Goal: Task Accomplishment & Management: Use online tool/utility

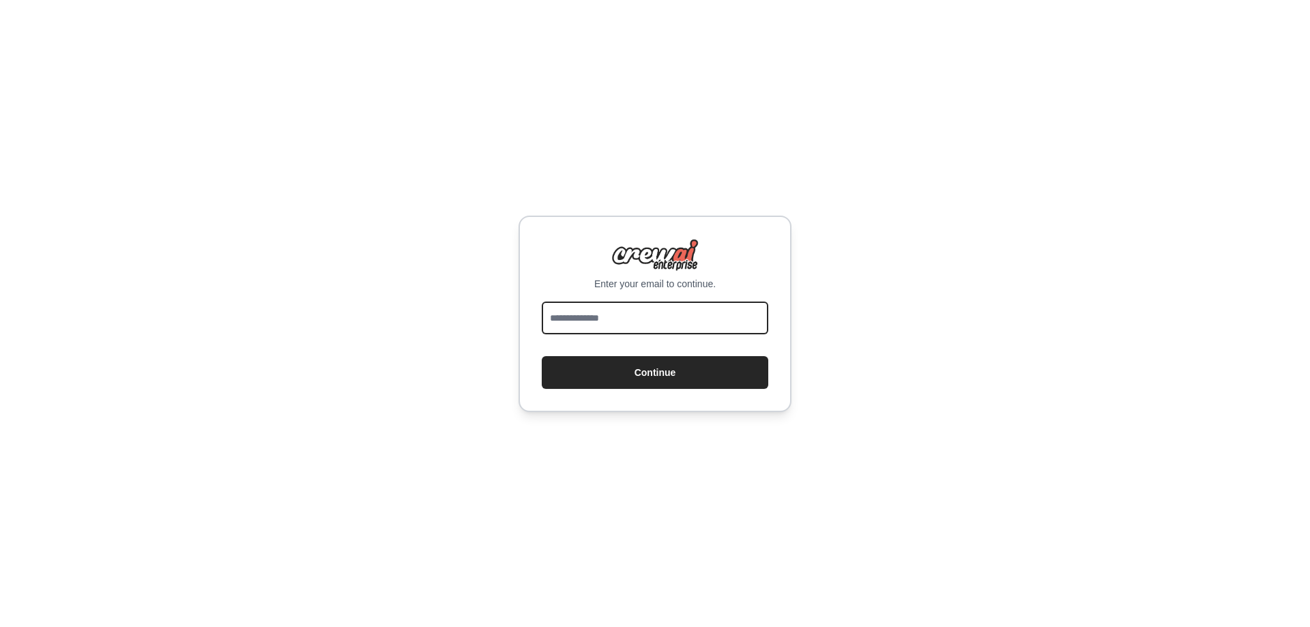
click at [622, 317] on input "email" at bounding box center [655, 318] width 227 height 33
type input "**********"
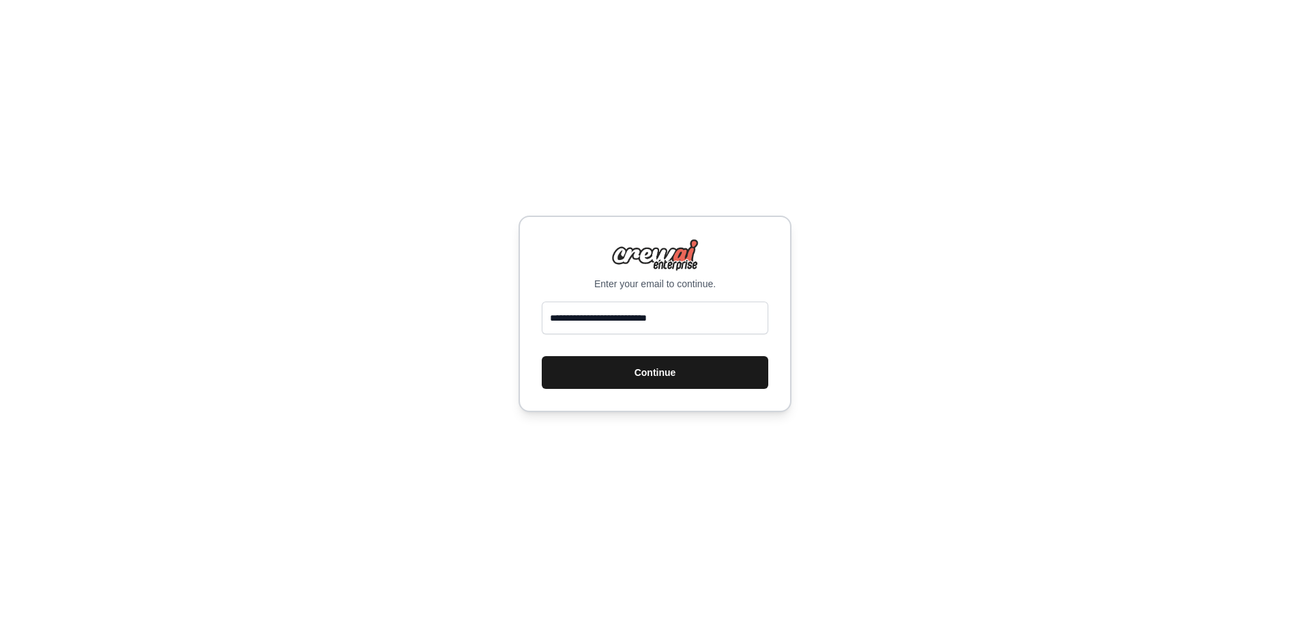
click at [649, 374] on button "Continue" at bounding box center [655, 372] width 227 height 33
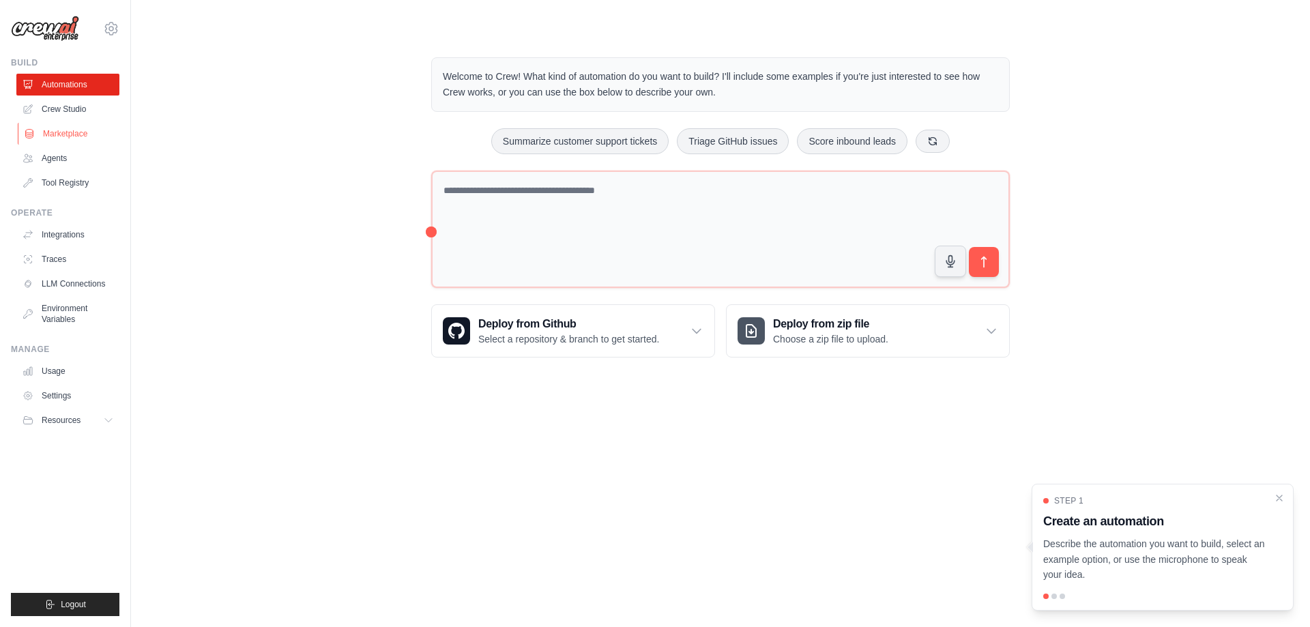
click at [76, 137] on link "Marketplace" at bounding box center [69, 134] width 103 height 22
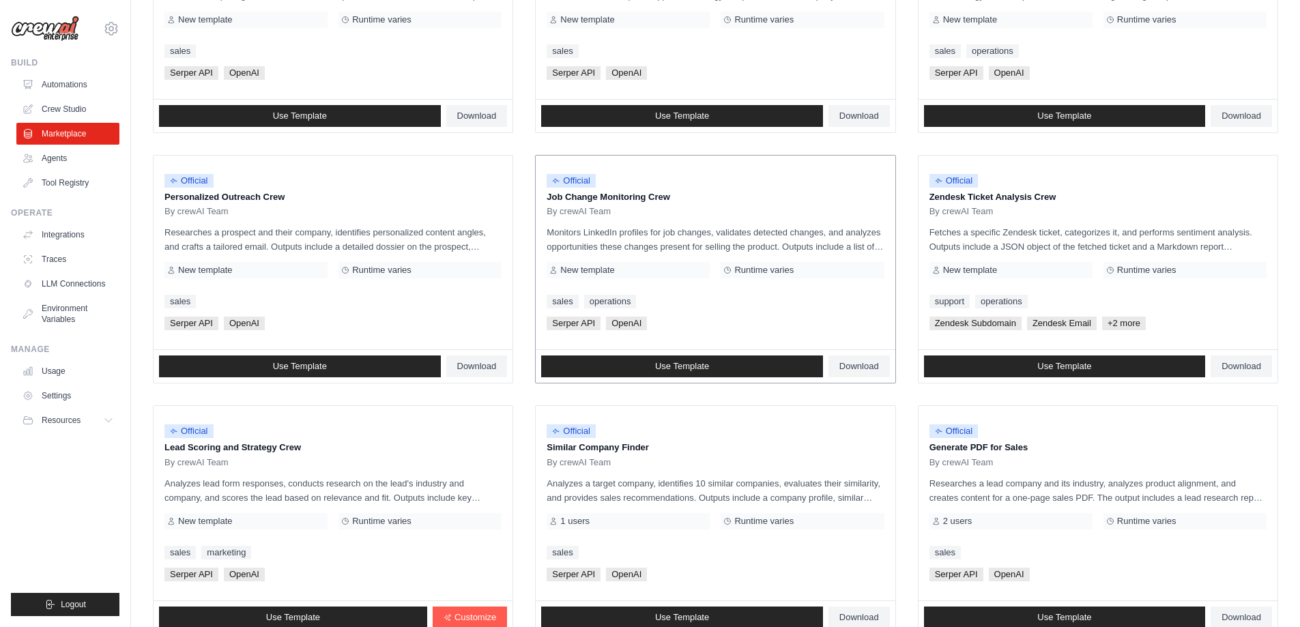
scroll to position [637, 0]
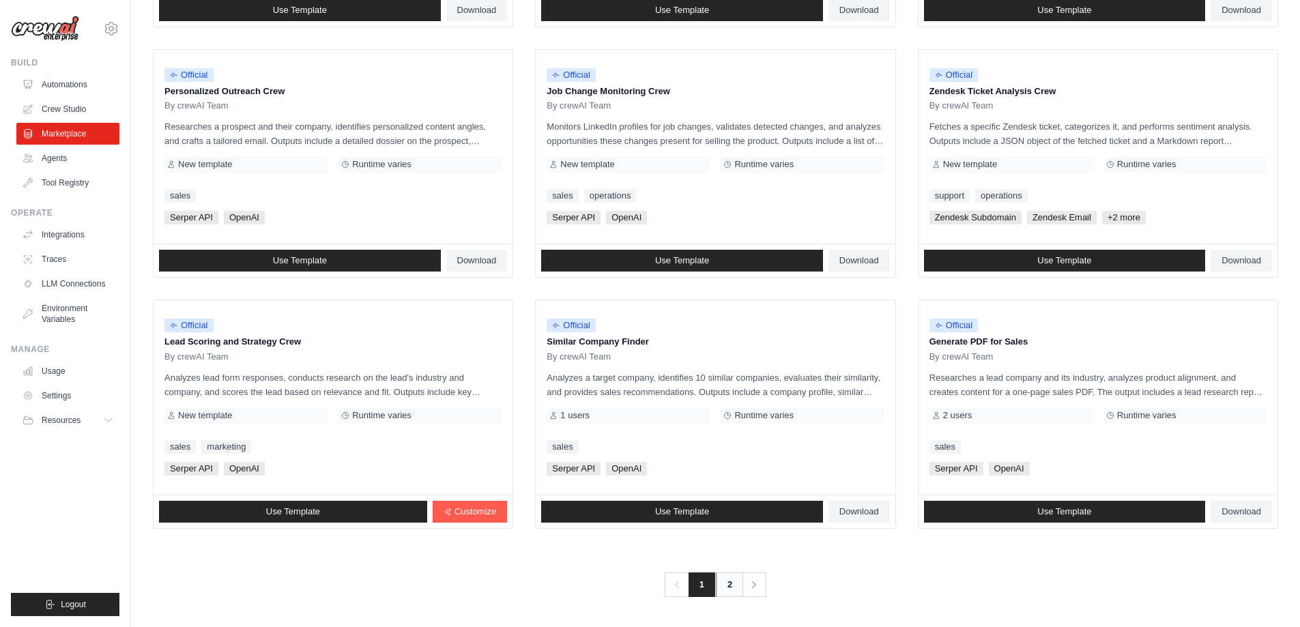
click at [736, 590] on link "2" at bounding box center [729, 584] width 27 height 25
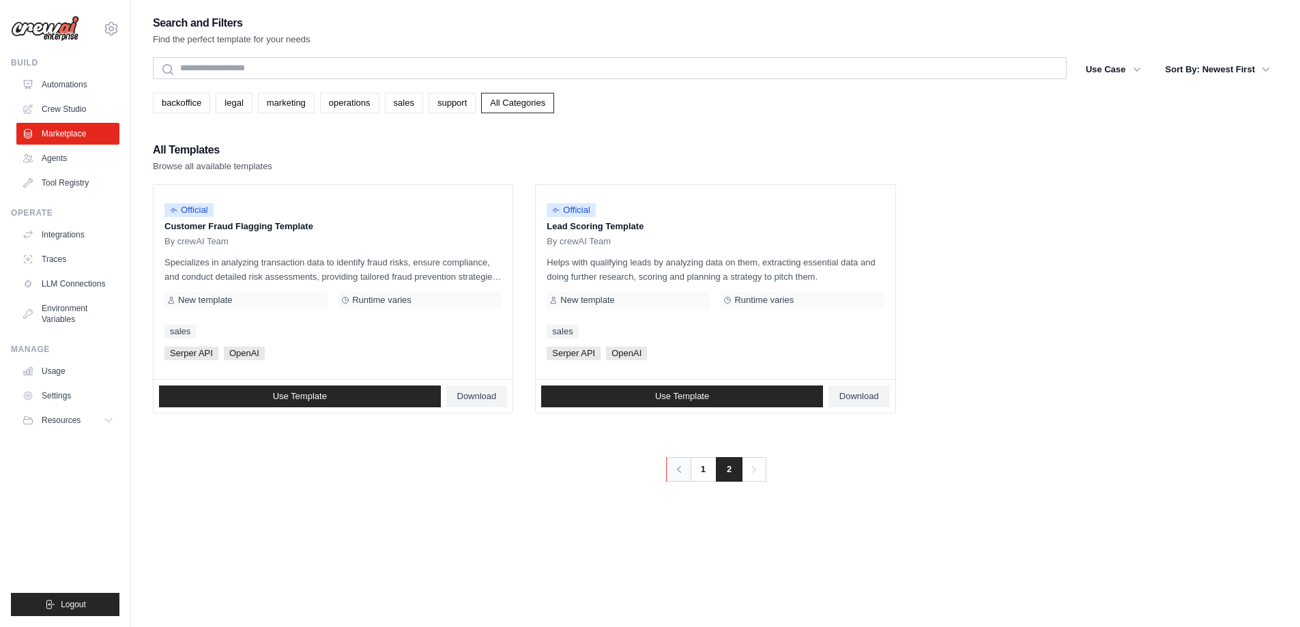
click at [683, 471] on icon "Pagination" at bounding box center [679, 470] width 14 height 14
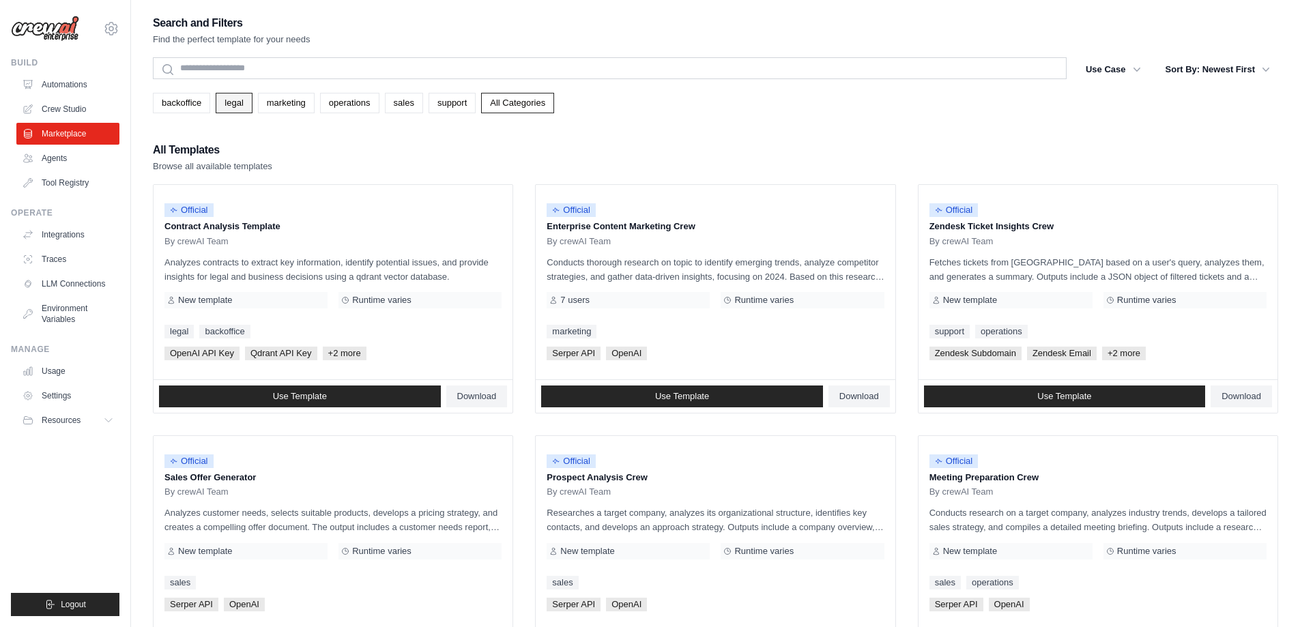
click at [224, 100] on link "legal" at bounding box center [234, 103] width 36 height 20
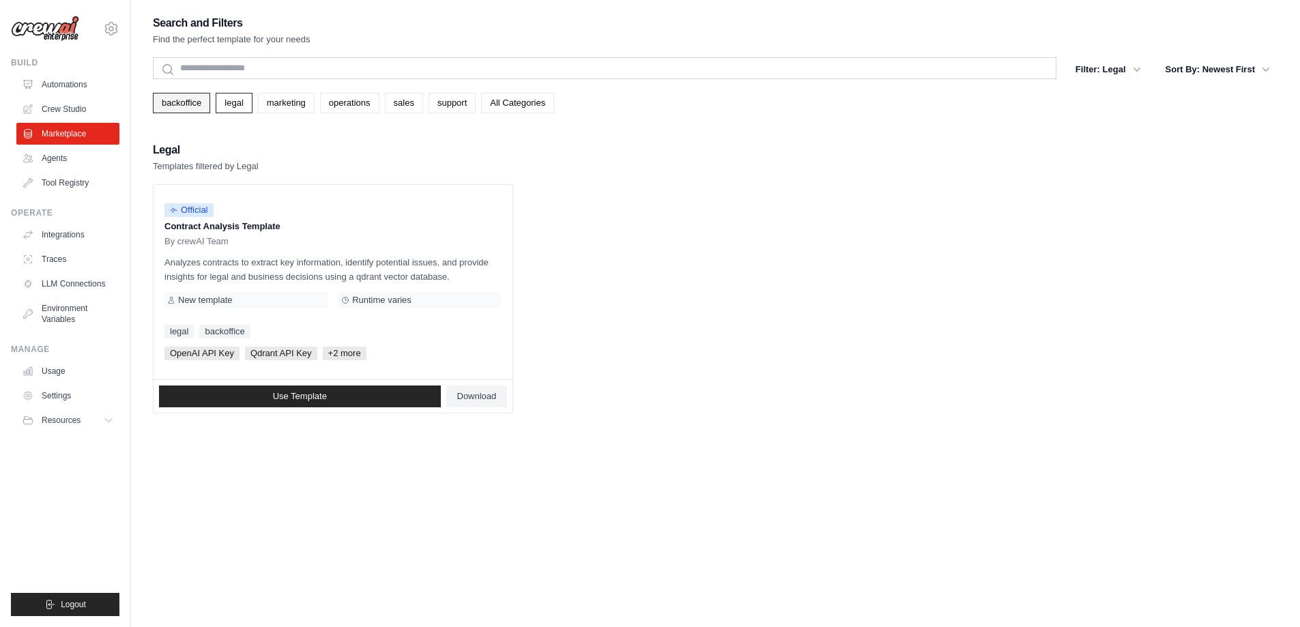
click at [181, 107] on link "backoffice" at bounding box center [181, 103] width 57 height 20
click at [59, 160] on link "Agents" at bounding box center [69, 158] width 103 height 22
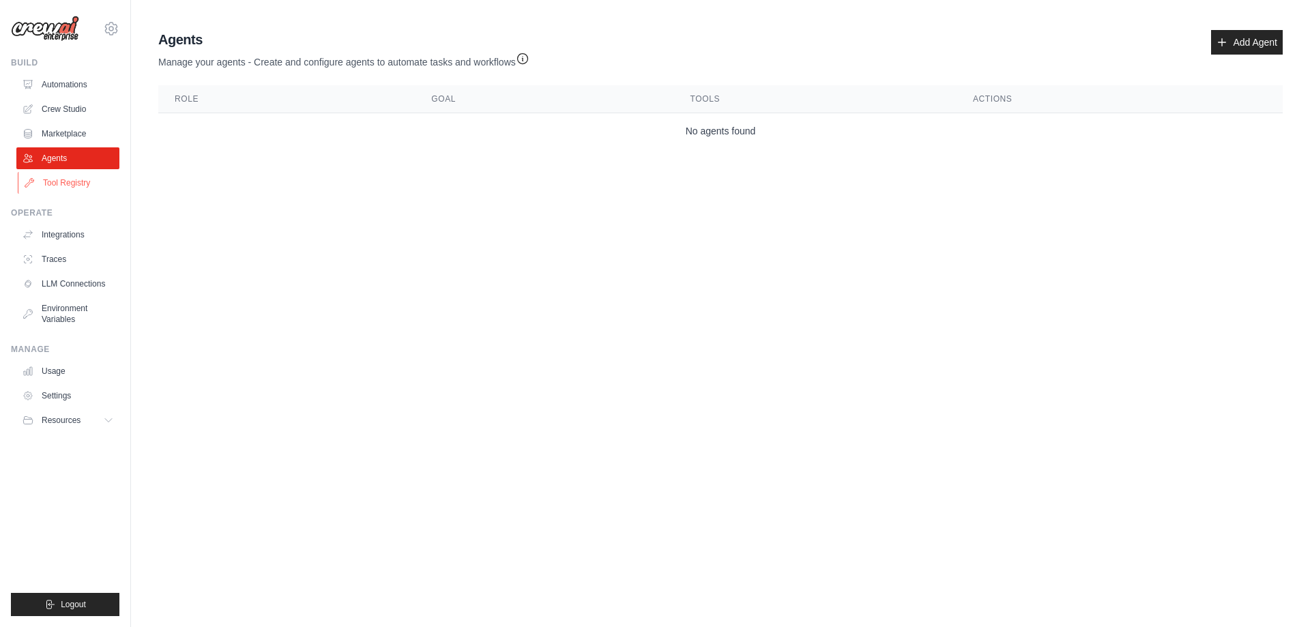
click at [67, 184] on link "Tool Registry" at bounding box center [69, 183] width 103 height 22
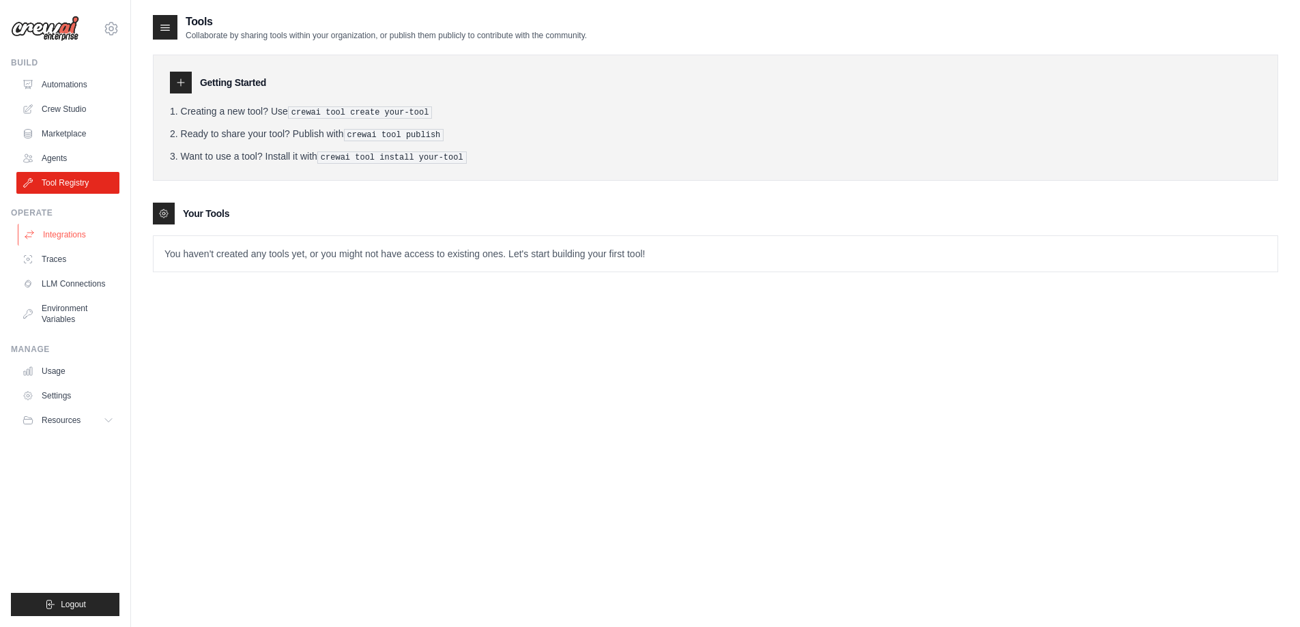
click at [66, 238] on link "Integrations" at bounding box center [69, 235] width 103 height 22
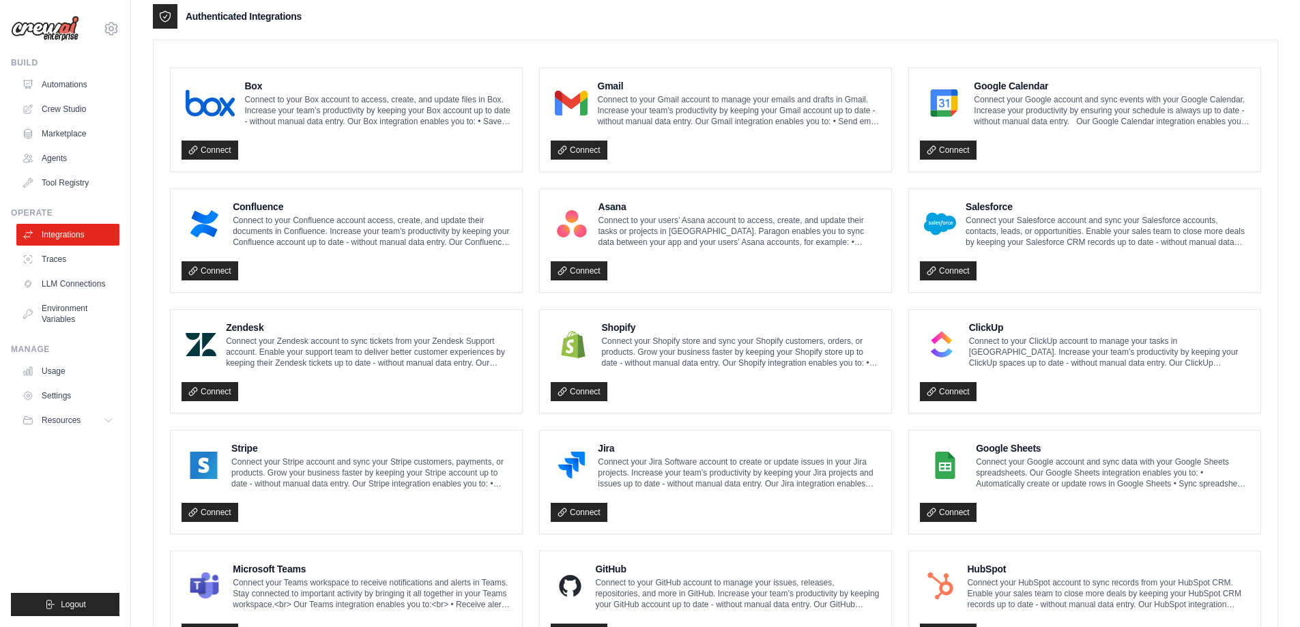
scroll to position [341, 0]
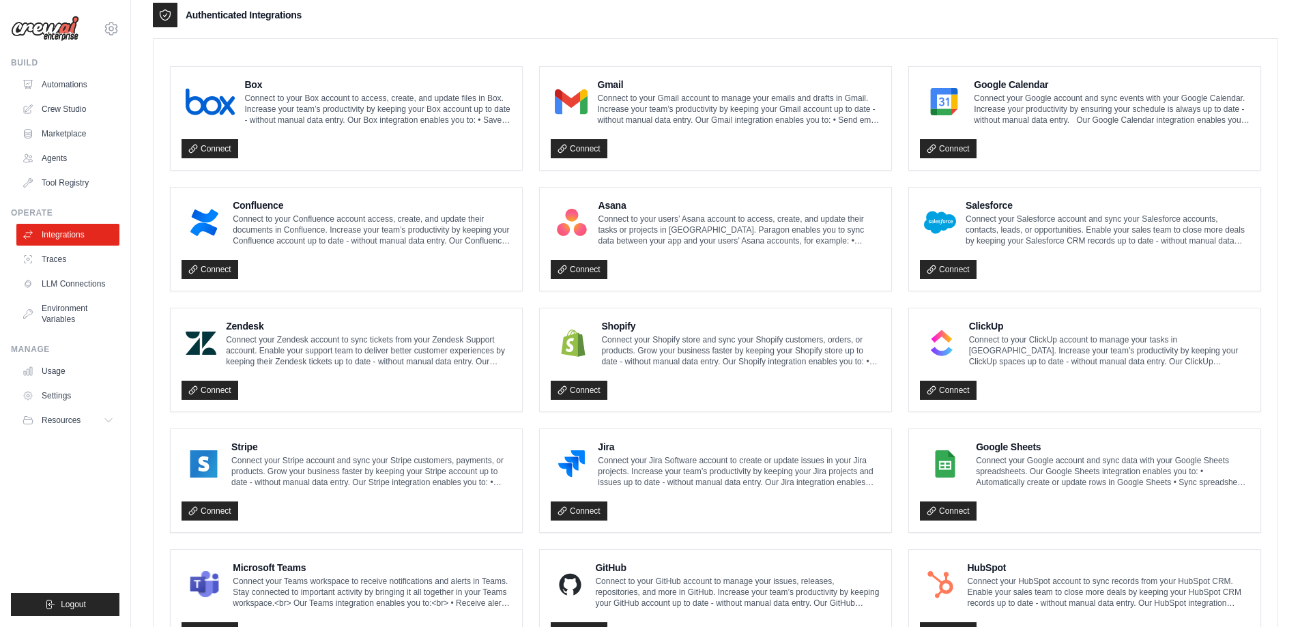
click at [865, 479] on p "Connect your Jira Software account to create or update issues in your Jira proj…" at bounding box center [739, 471] width 282 height 33
click at [585, 510] on link "Connect" at bounding box center [579, 511] width 57 height 19
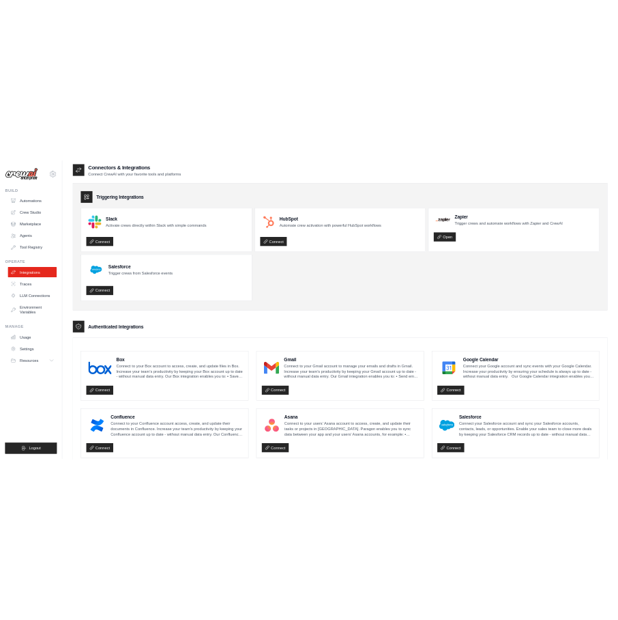
scroll to position [0, 0]
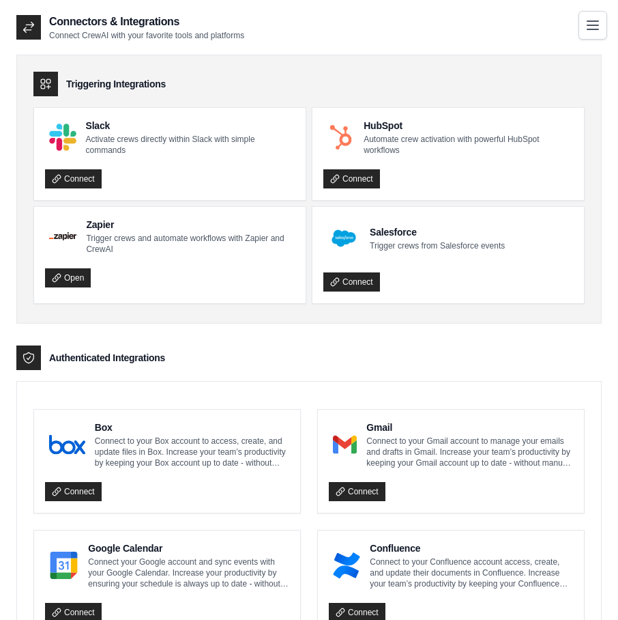
drag, startPoint x: 169, startPoint y: 82, endPoint x: 66, endPoint y: 78, distance: 103.1
click at [56, 78] on div "Triggering Integrations" at bounding box center [308, 84] width 551 height 25
copy h3 "Triggering Integrations"
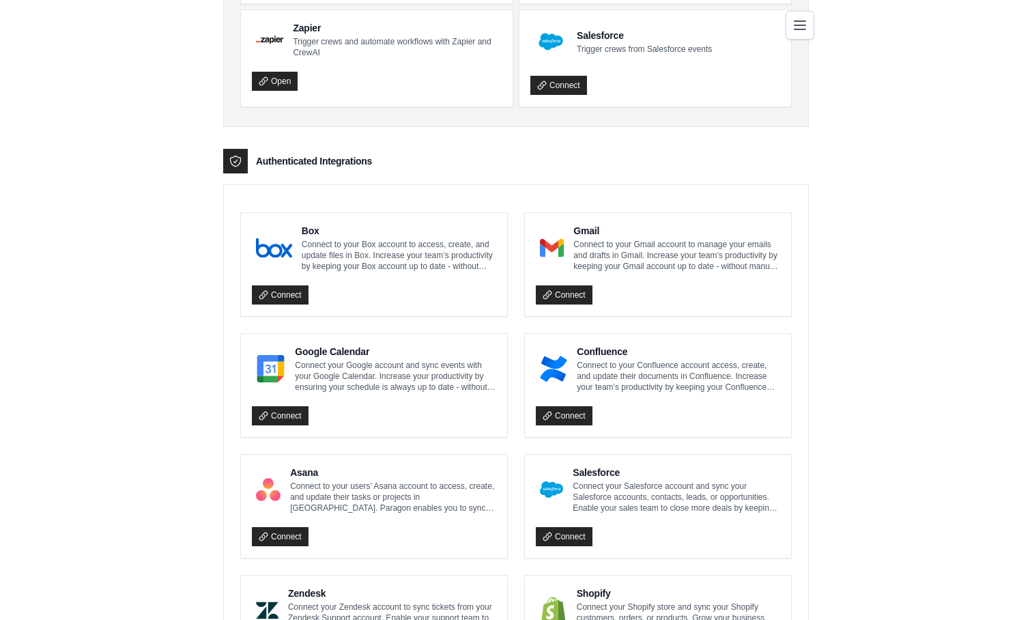
scroll to position [205, 0]
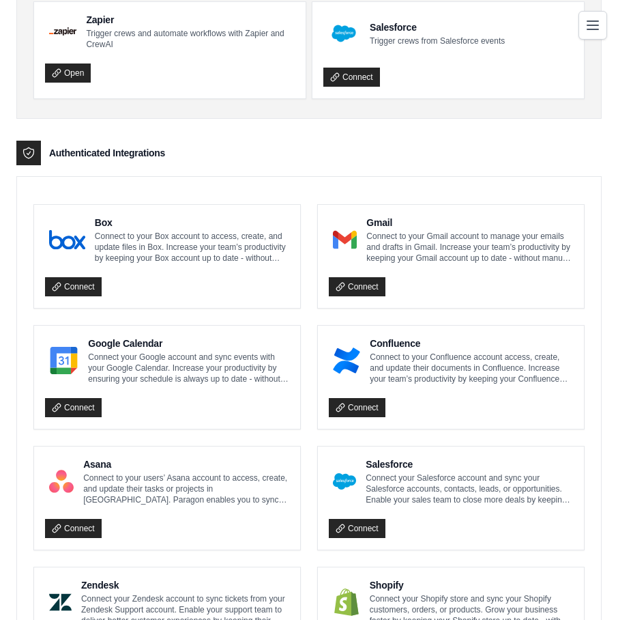
drag, startPoint x: 169, startPoint y: 154, endPoint x: 50, endPoint y: 153, distance: 119.4
click at [50, 153] on div "Authenticated Integrations" at bounding box center [308, 153] width 585 height 25
click at [203, 147] on div "Authenticated Integrations" at bounding box center [308, 153] width 585 height 25
click at [429, 145] on div "Authenticated Integrations" at bounding box center [308, 153] width 585 height 25
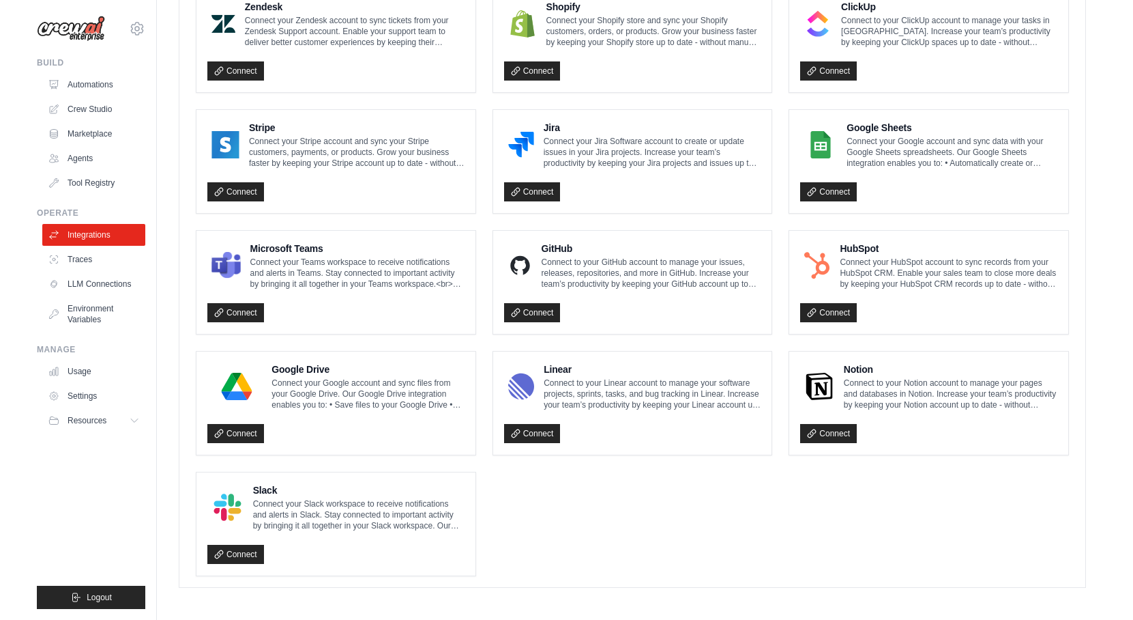
scroll to position [661, 0]
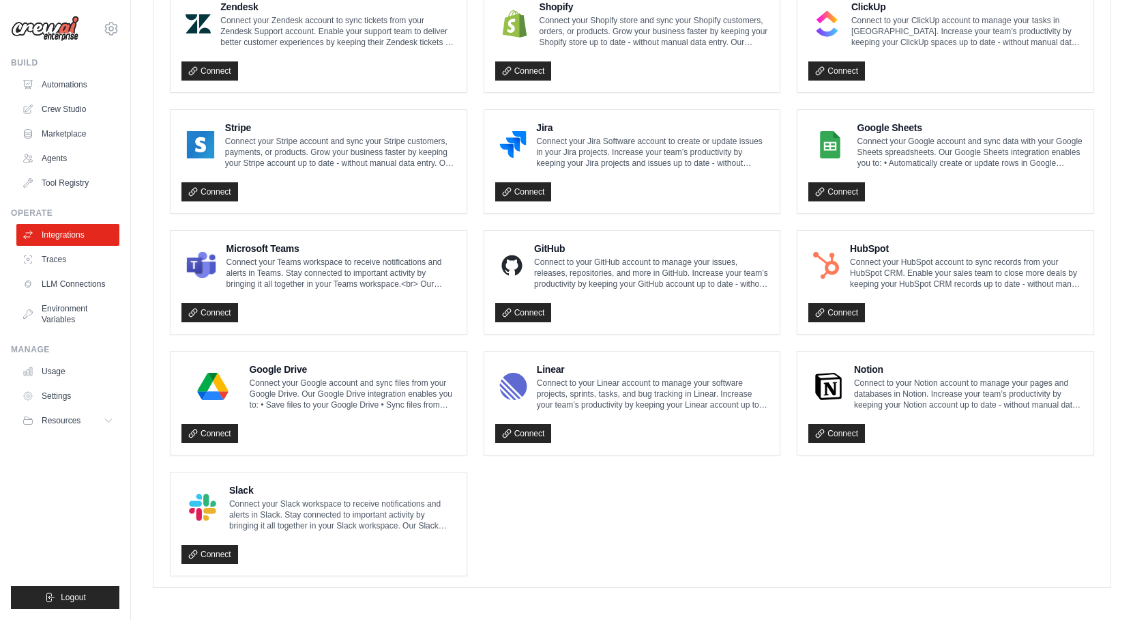
click at [618, 480] on ul "Box Connect to your Box account to access, create, and update files in Box. Inc…" at bounding box center [632, 161] width 925 height 829
